Goal: Find specific page/section: Find specific page/section

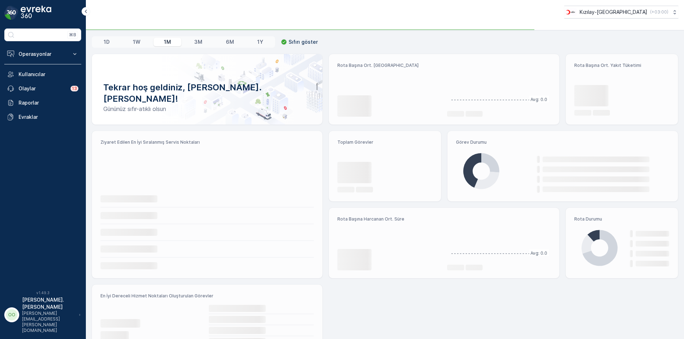
drag, startPoint x: 98, startPoint y: 57, endPoint x: 37, endPoint y: 64, distance: 61.0
click at [38, 56] on p "Operasyonlar" at bounding box center [43, 54] width 48 height 7
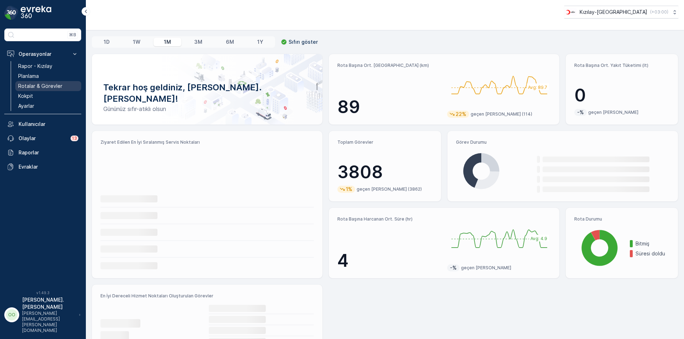
click at [41, 83] on p "Rotalar & Görevler" at bounding box center [40, 86] width 44 height 7
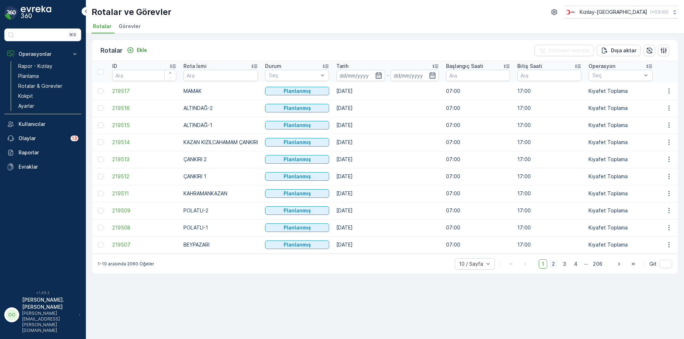
click at [553, 267] on span "2" at bounding box center [553, 264] width 10 height 9
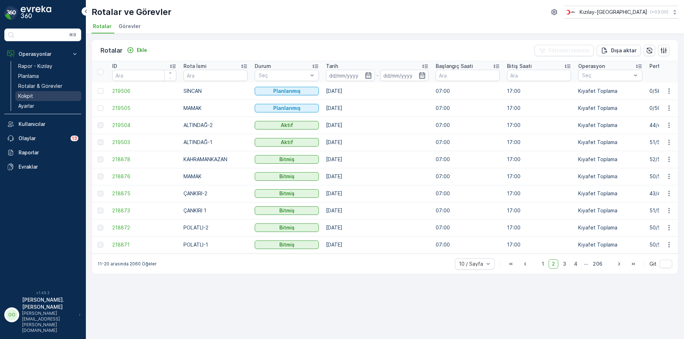
click at [25, 94] on p "Kokpit" at bounding box center [25, 96] width 15 height 7
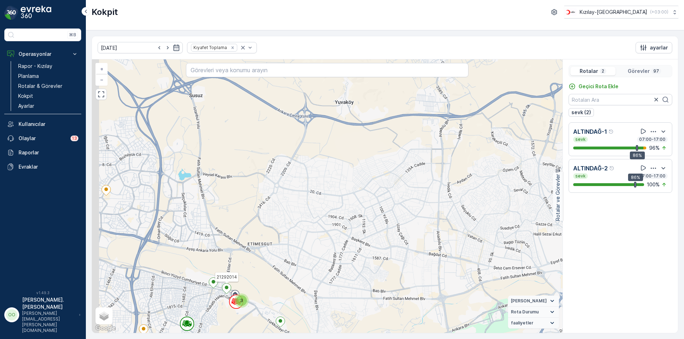
drag, startPoint x: 212, startPoint y: 293, endPoint x: 273, endPoint y: 254, distance: 73.0
click at [231, 283] on icon at bounding box center [226, 288] width 9 height 11
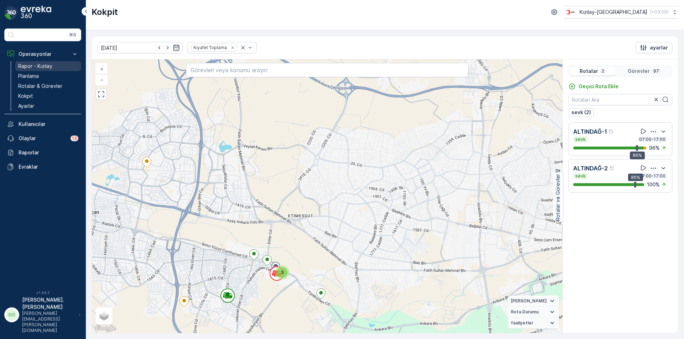
click at [40, 69] on p "Rapor - Kızılay" at bounding box center [35, 66] width 34 height 7
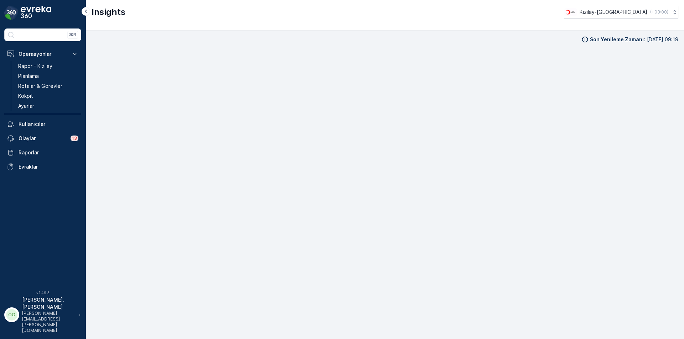
scroll to position [7, 0]
click at [28, 84] on p "Rotalar & Görevler" at bounding box center [40, 86] width 44 height 7
